Goal: Information Seeking & Learning: Learn about a topic

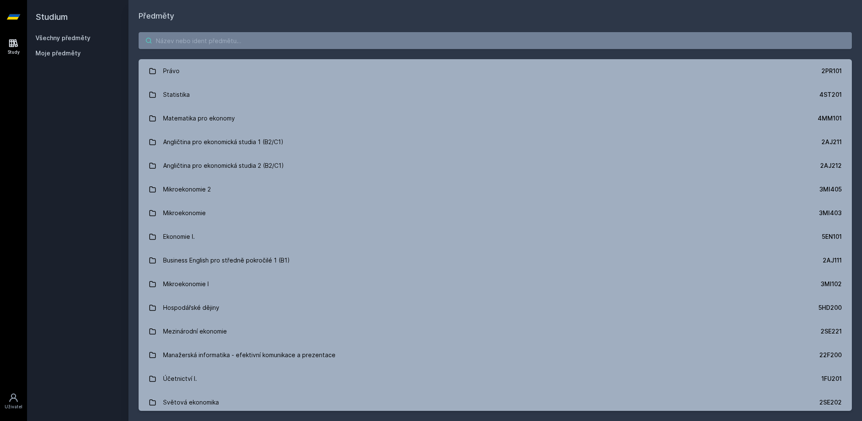
click at [178, 47] on input "search" at bounding box center [496, 40] width 714 height 17
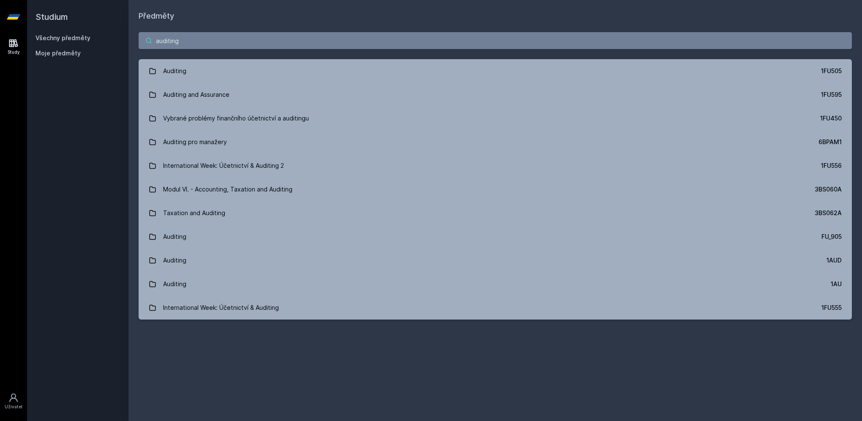
type input "auditing"
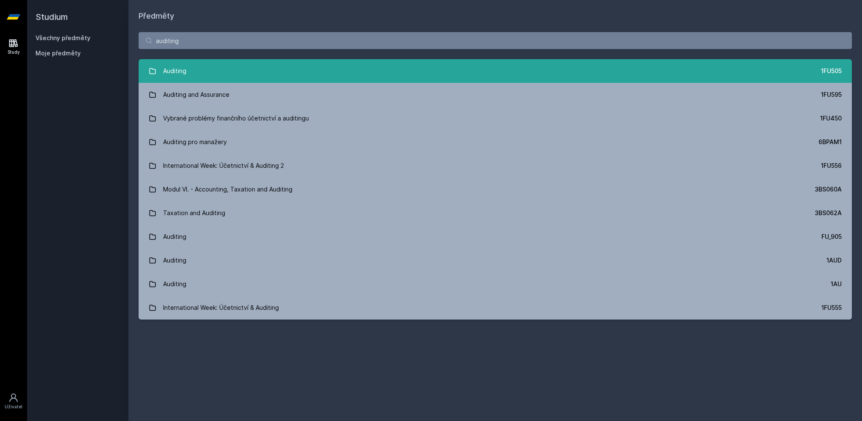
click at [178, 65] on div "Auditing" at bounding box center [174, 71] width 23 height 17
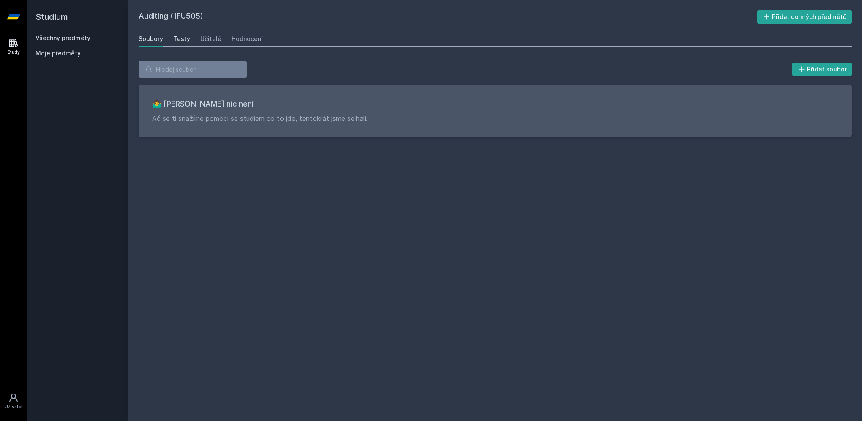
click at [182, 40] on div "Testy" at bounding box center [181, 39] width 17 height 8
click at [208, 39] on div "Učitelé" at bounding box center [210, 39] width 21 height 8
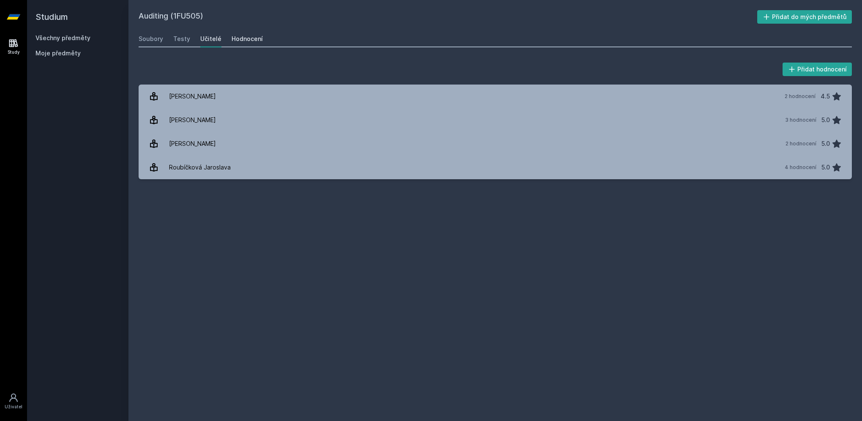
click at [238, 38] on div "Hodnocení" at bounding box center [247, 39] width 31 height 8
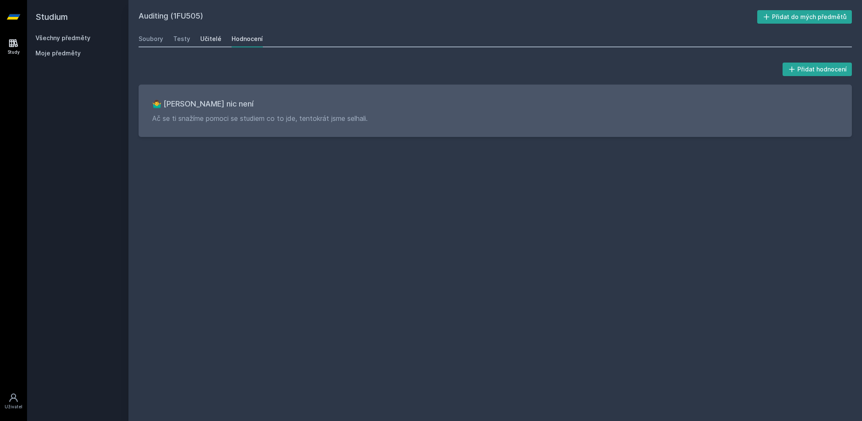
click at [203, 36] on div "Učitelé" at bounding box center [210, 39] width 21 height 8
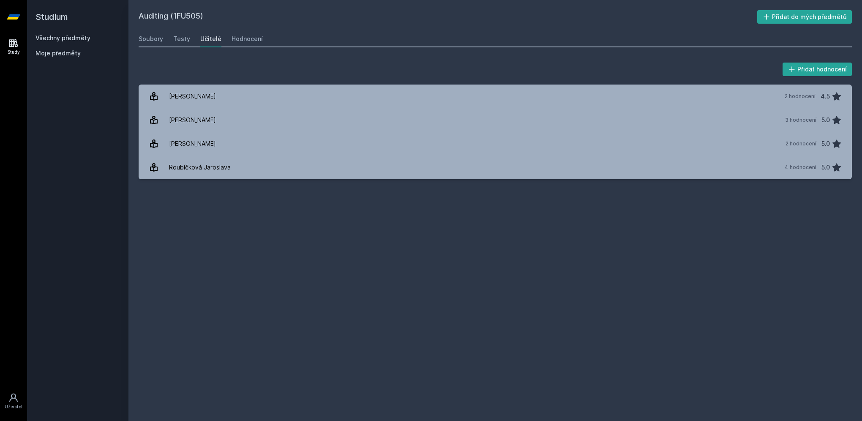
drag, startPoint x: 192, startPoint y: 37, endPoint x: 183, endPoint y: 39, distance: 9.9
click at [192, 37] on div "Soubory Testy Učitelé Hodnocení" at bounding box center [496, 38] width 714 height 17
click at [184, 39] on div "Testy" at bounding box center [181, 39] width 17 height 8
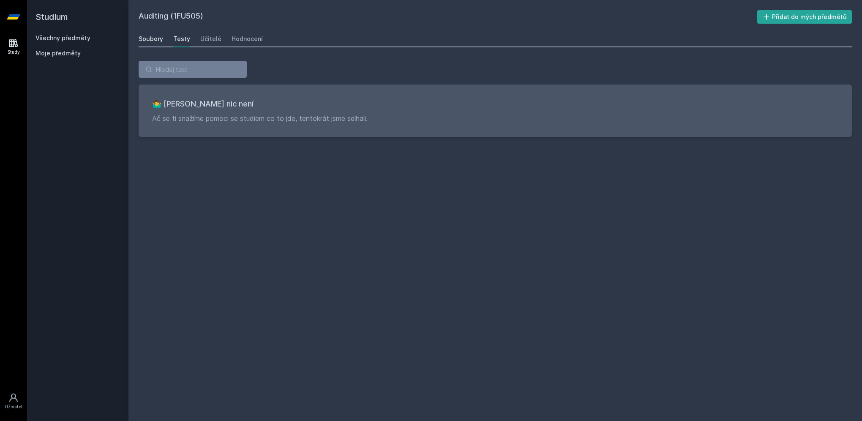
click at [159, 39] on div "Soubory" at bounding box center [151, 39] width 25 height 8
